Goal: Task Accomplishment & Management: Manage account settings

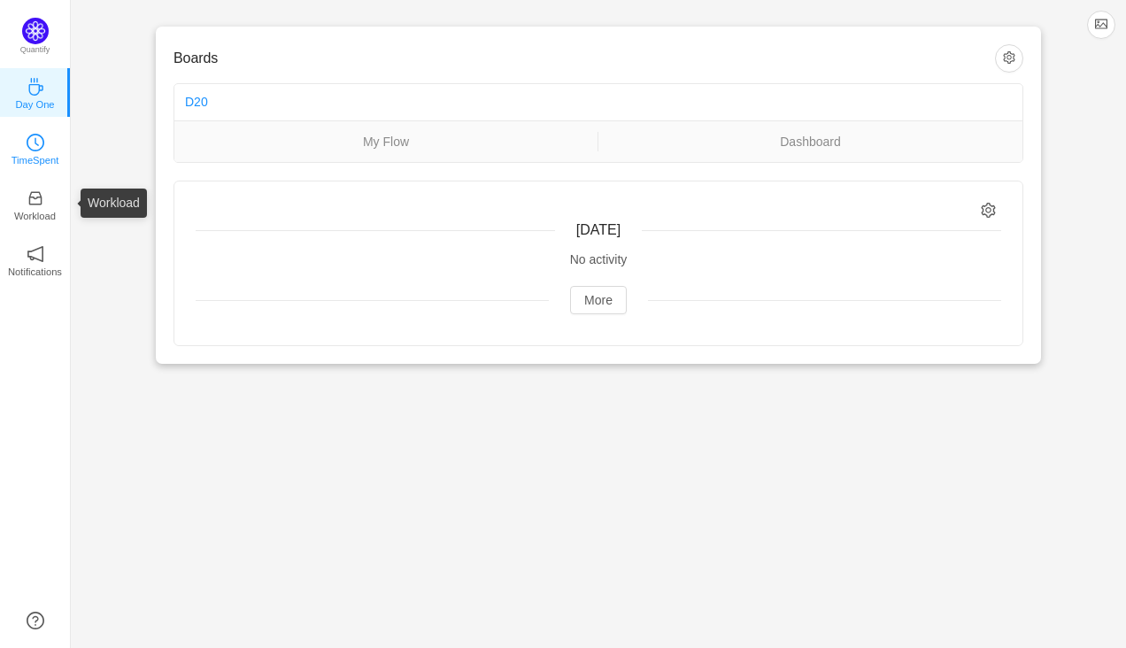
click at [35, 164] on p "TimeSpent" at bounding box center [36, 160] width 48 height 16
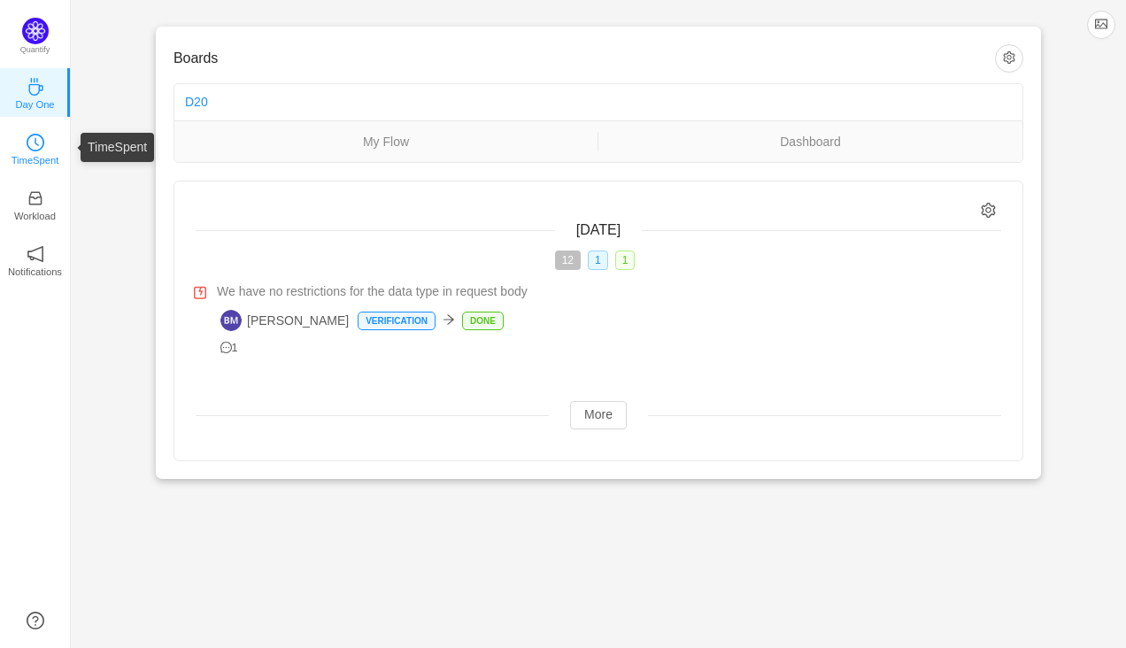
click at [42, 157] on link "TimeSpent" at bounding box center [36, 148] width 18 height 18
click at [23, 154] on p "TimeSpent" at bounding box center [36, 160] width 48 height 16
click at [42, 152] on p "TimeSpent" at bounding box center [36, 160] width 48 height 16
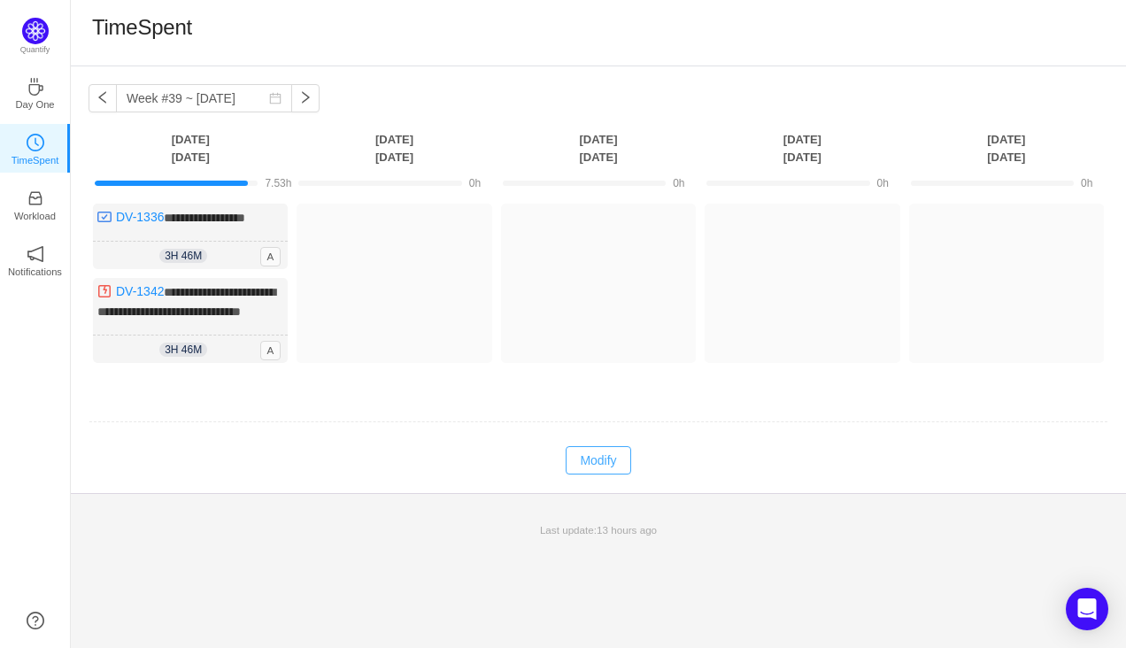
click at [585, 475] on button "Modify" at bounding box center [598, 460] width 65 height 28
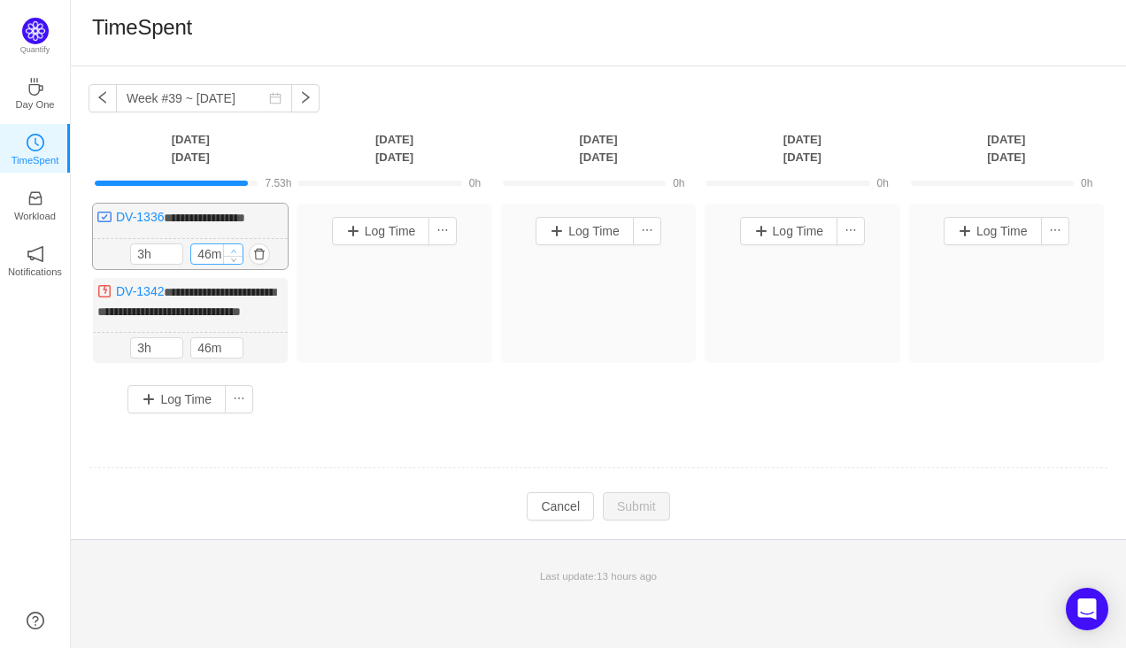
type input "56m"
click at [235, 249] on icon "icon: up" at bounding box center [234, 251] width 6 height 6
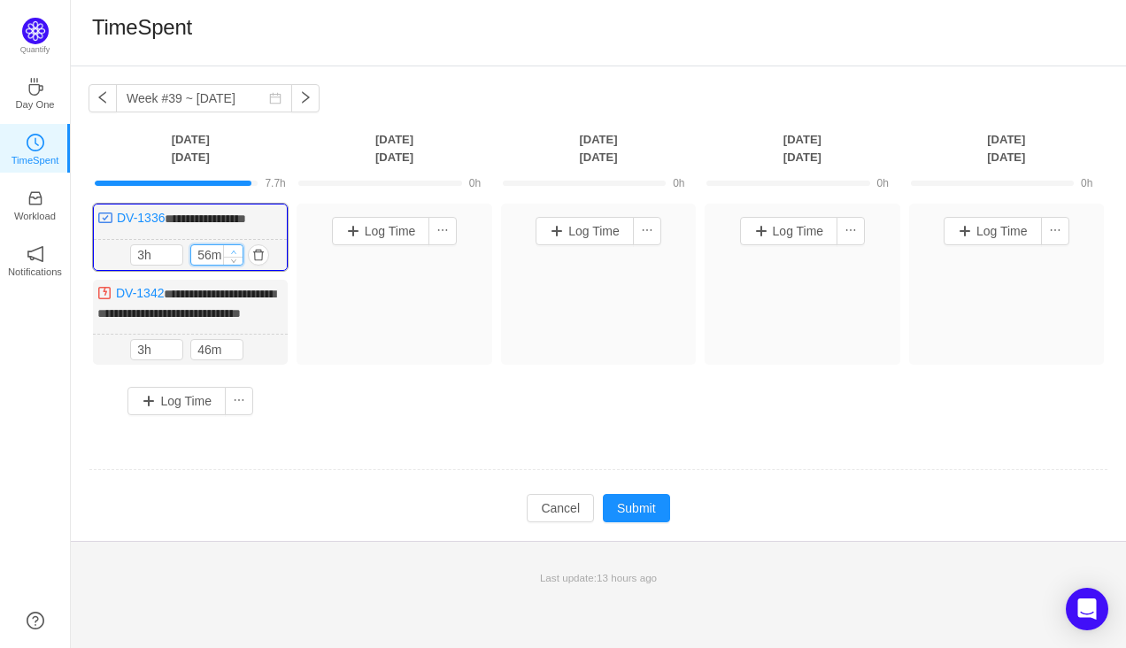
type input "4h"
type input "0m"
click at [235, 249] on icon "icon: up" at bounding box center [234, 252] width 6 height 6
type input "56m"
click at [235, 350] on icon "icon: up" at bounding box center [234, 347] width 6 height 6
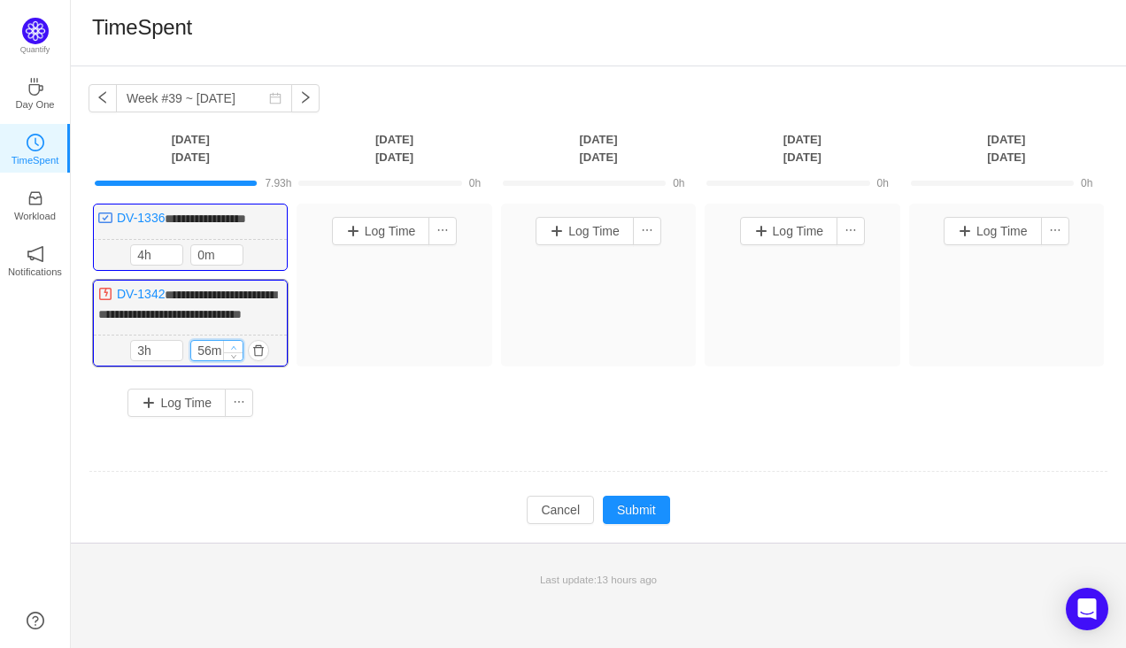
type input "4h"
type input "0m"
click at [235, 351] on icon "icon: up" at bounding box center [234, 348] width 6 height 6
click at [625, 524] on button "Submit" at bounding box center [636, 510] width 67 height 28
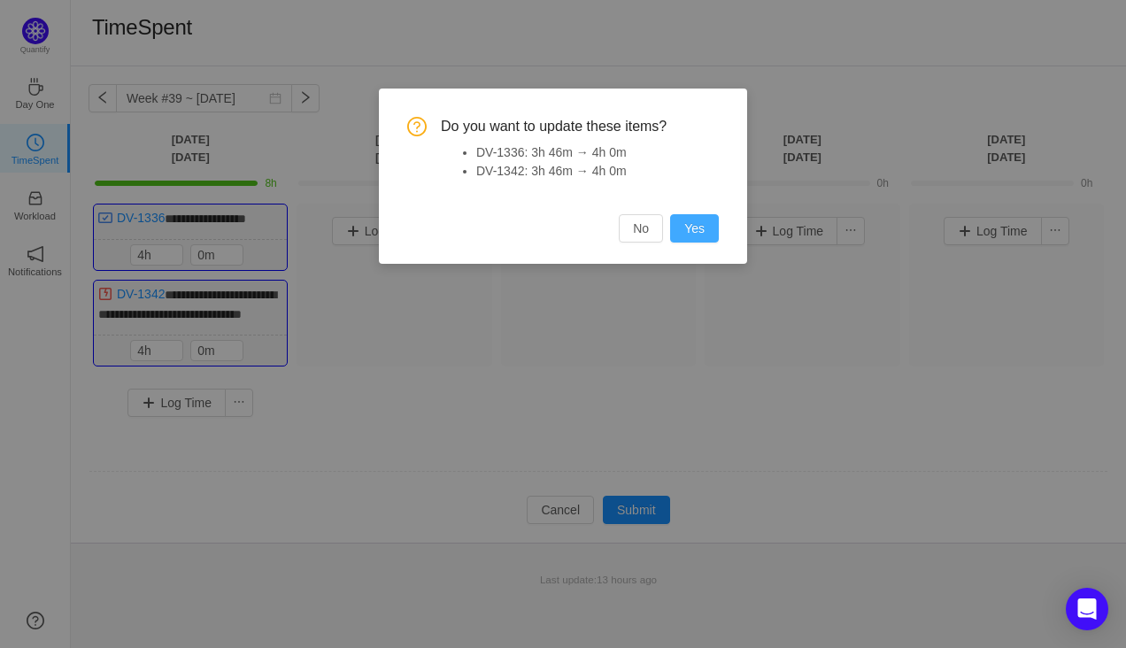
click at [689, 239] on button "Yes" at bounding box center [694, 228] width 49 height 28
